Goal: Task Accomplishment & Management: Complete application form

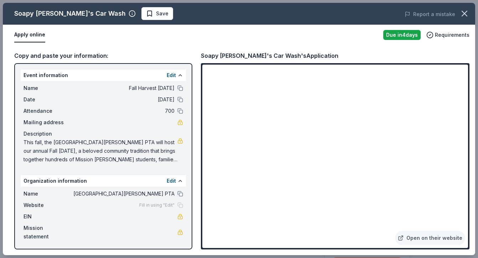
scroll to position [147, 0]
click at [146, 15] on span "Save" at bounding box center [157, 13] width 22 height 9
click at [468, 12] on icon "button" at bounding box center [465, 14] width 10 height 10
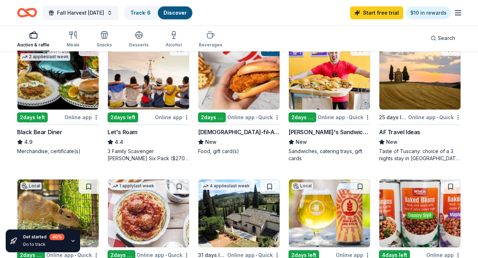
scroll to position [365, 0]
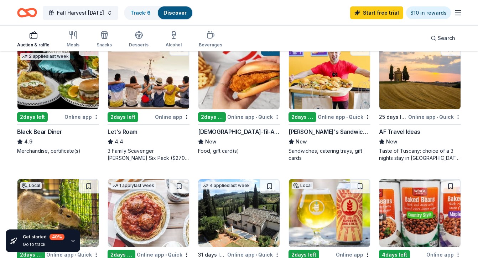
click at [85, 65] on img at bounding box center [57, 75] width 81 height 68
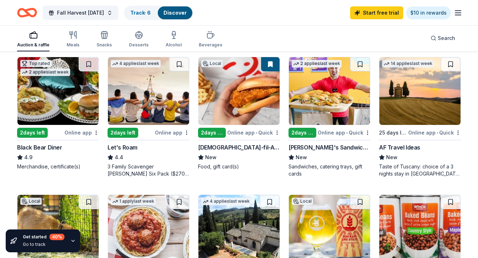
scroll to position [342, 0]
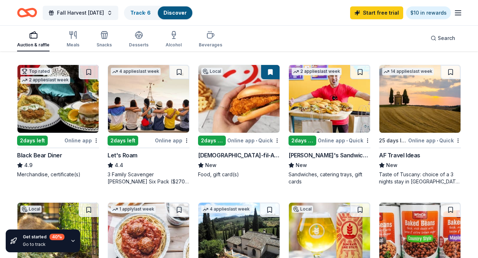
click at [343, 102] on img at bounding box center [329, 99] width 81 height 68
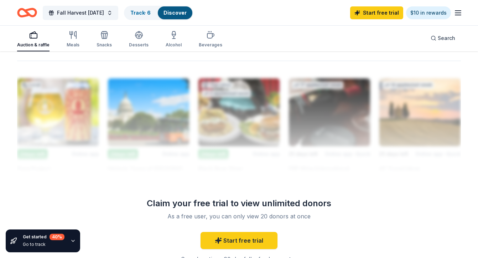
scroll to position [604, 0]
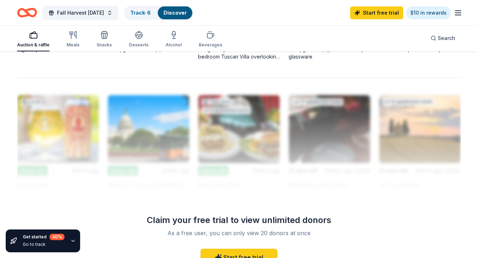
click at [291, 123] on div at bounding box center [239, 134] width 444 height 114
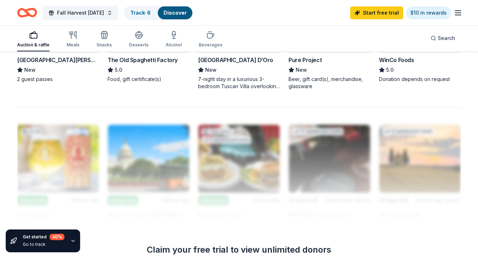
scroll to position [574, 0]
click at [38, 40] on div "Auction & raffle" at bounding box center [33, 39] width 32 height 17
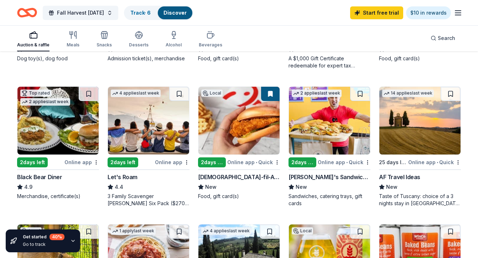
scroll to position [0, 0]
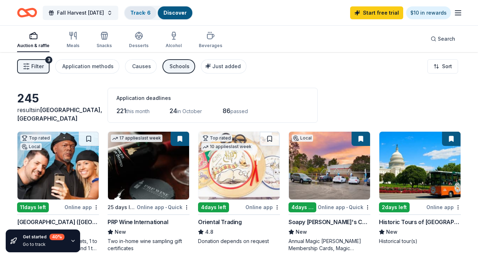
click at [150, 8] on div "Track · 6" at bounding box center [141, 12] width 32 height 13
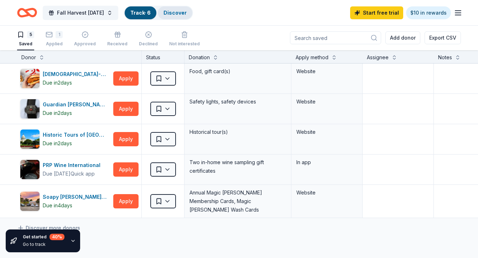
click at [183, 10] on link "Discover" at bounding box center [174, 13] width 23 height 6
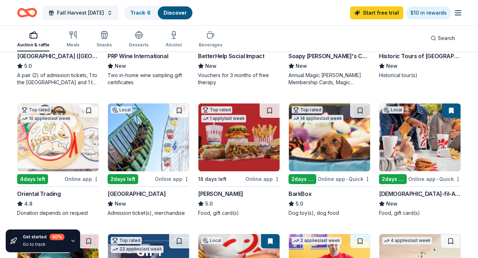
scroll to position [166, 0]
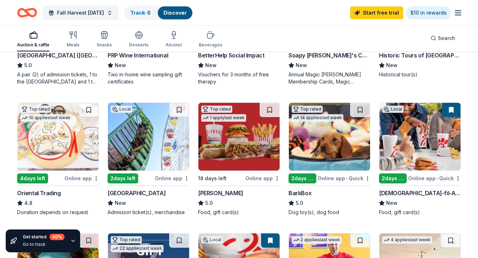
click at [315, 149] on img at bounding box center [329, 137] width 81 height 68
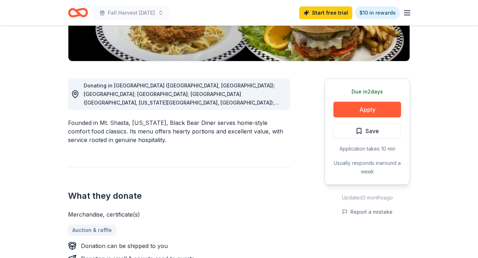
scroll to position [157, 0]
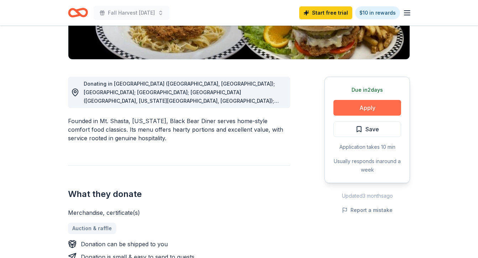
click at [377, 106] on button "Apply" at bounding box center [367, 108] width 68 height 16
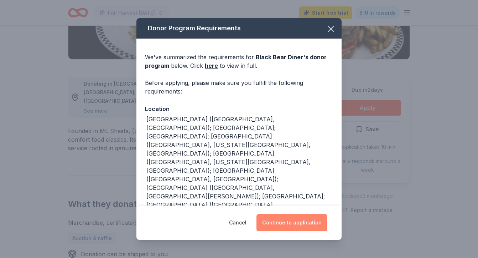
click at [296, 221] on button "Continue to application" at bounding box center [291, 222] width 71 height 17
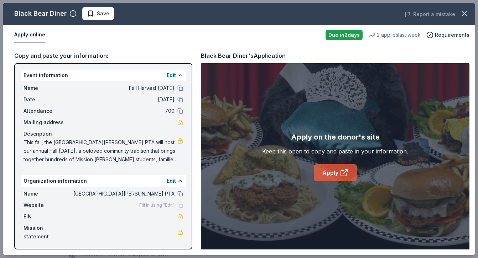
click at [323, 170] on link "Apply" at bounding box center [335, 172] width 43 height 17
click at [472, 10] on span at bounding box center [465, 14] width 16 height 16
click at [466, 11] on icon "button" at bounding box center [464, 13] width 5 height 5
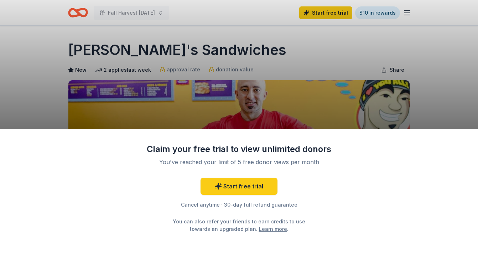
click at [390, 107] on div "Claim your free trial to view unlimited donors You've reached your limit of 5 f…" at bounding box center [239, 129] width 478 height 258
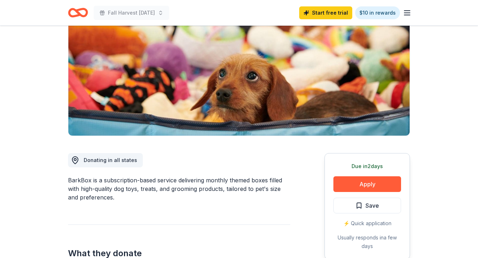
scroll to position [85, 0]
